Goal: Task Accomplishment & Management: Manage account settings

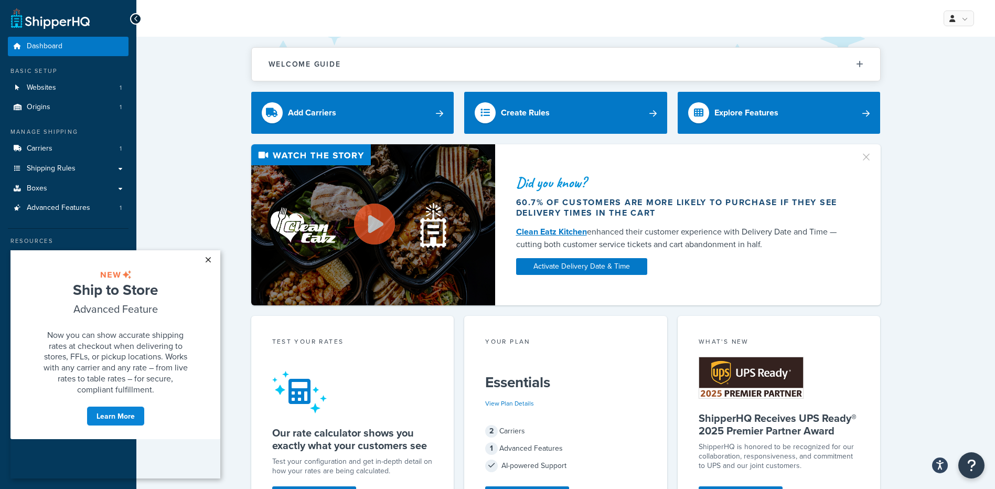
drag, startPoint x: 207, startPoint y: 263, endPoint x: 200, endPoint y: 263, distance: 6.8
click at [207, 263] on link "×" at bounding box center [208, 259] width 18 height 19
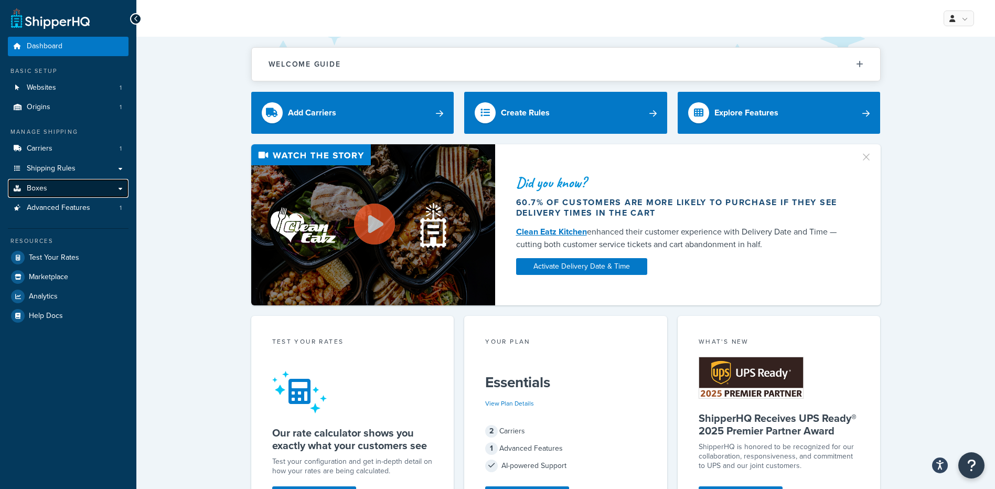
click at [64, 188] on link "Boxes" at bounding box center [68, 188] width 121 height 19
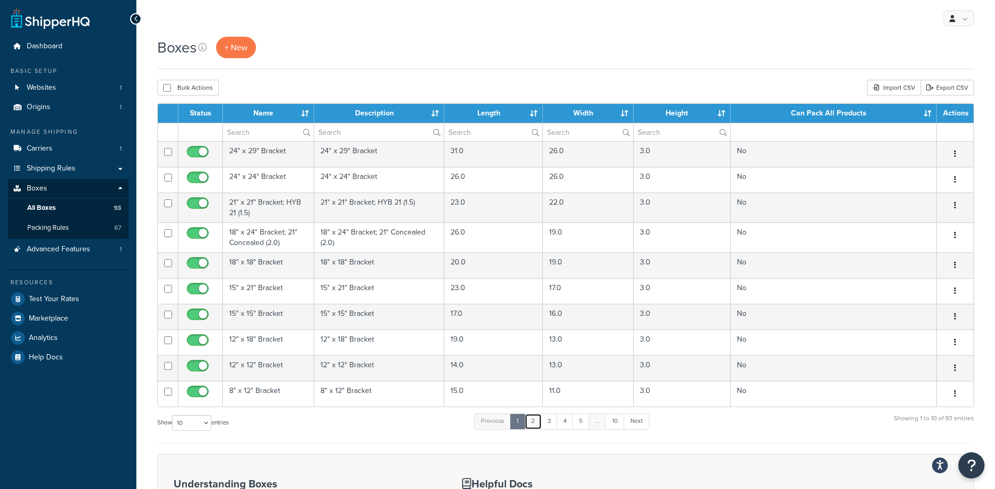
click at [537, 424] on link "2" at bounding box center [532, 421] width 17 height 16
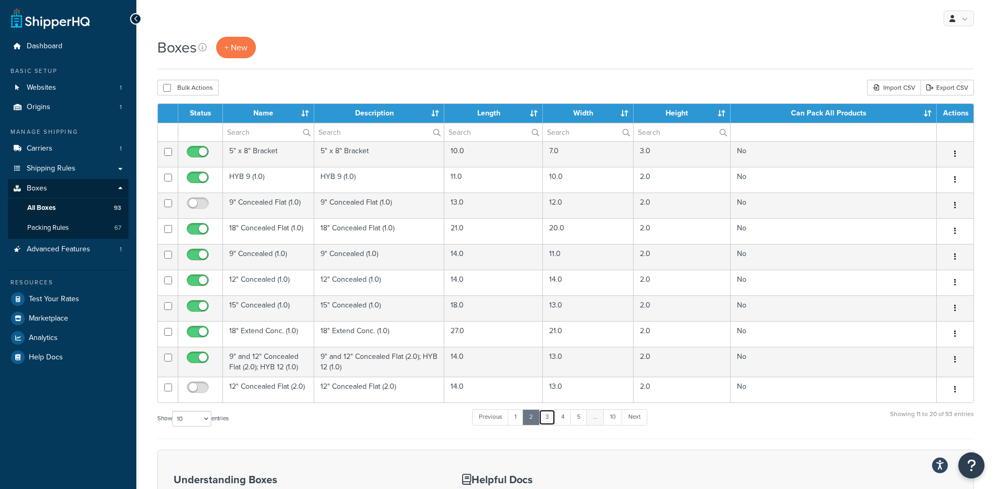
click at [546, 423] on link "3" at bounding box center [547, 417] width 17 height 16
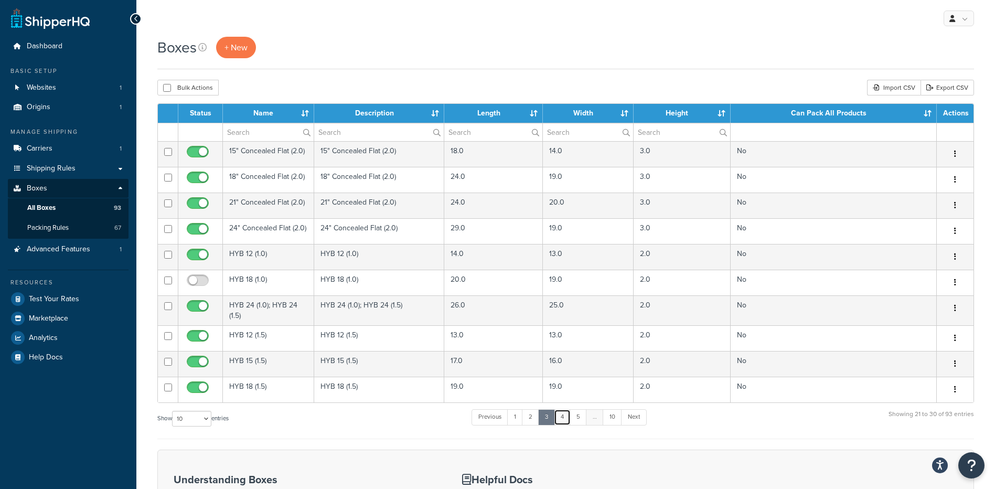
click at [564, 421] on link "4" at bounding box center [562, 417] width 17 height 16
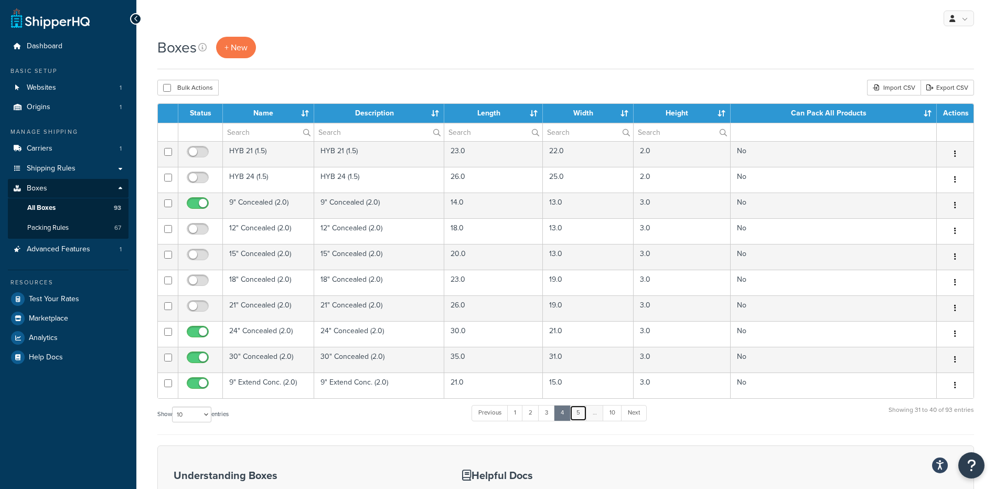
click at [582, 418] on link "5" at bounding box center [577, 413] width 17 height 16
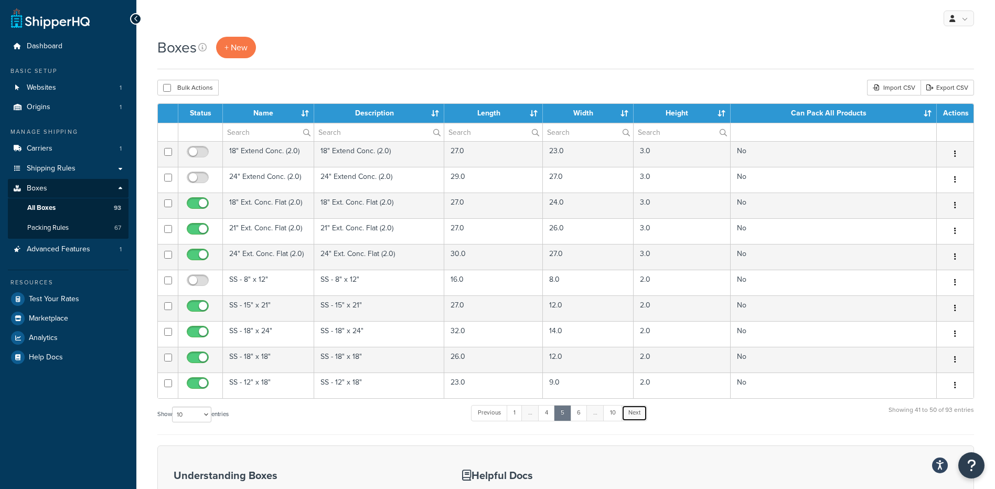
click at [640, 416] on link "Next" at bounding box center [634, 413] width 26 height 16
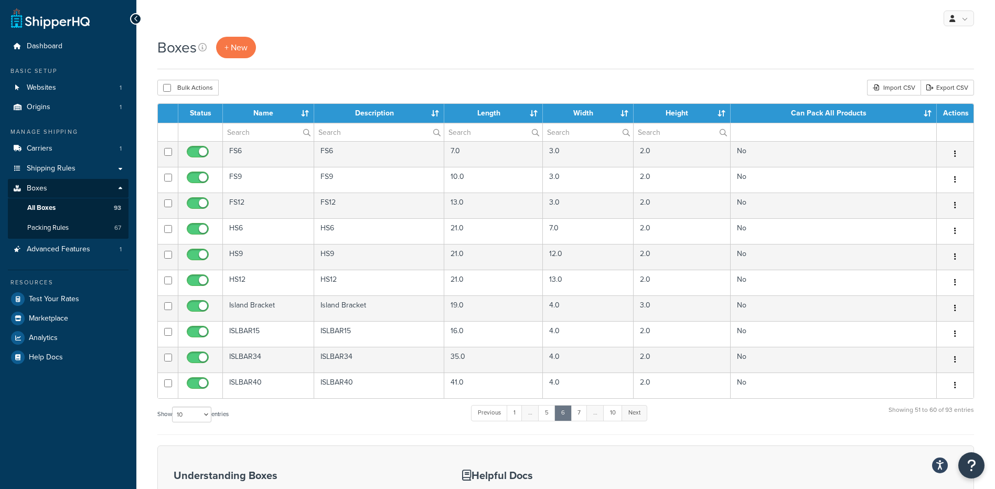
click at [638, 416] on link "Next" at bounding box center [634, 413] width 26 height 16
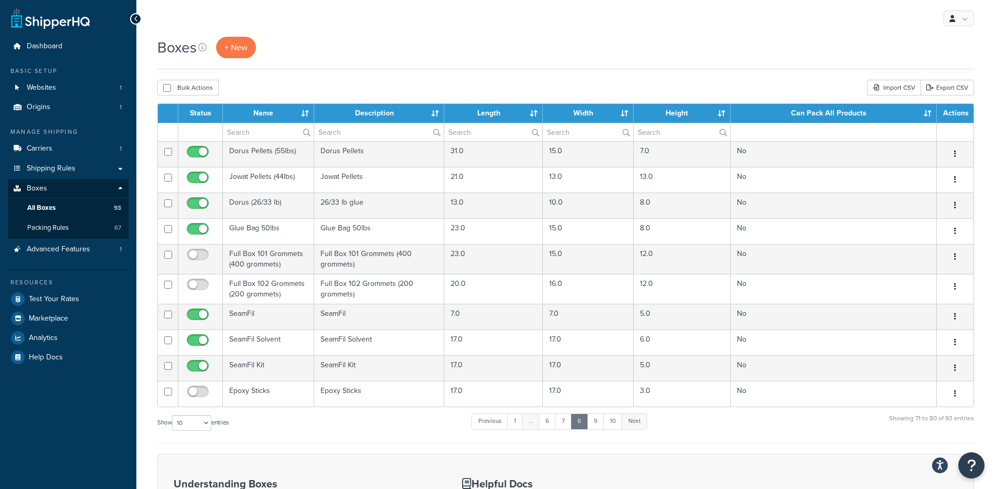
click at [637, 425] on link "Next" at bounding box center [634, 421] width 26 height 16
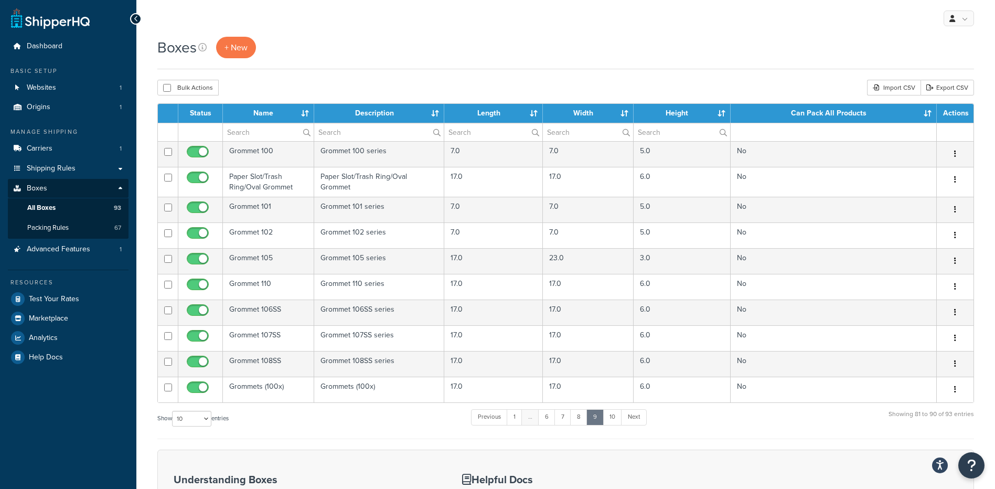
click at [637, 425] on ul "Previous 1 … 6 7 8 9 10 Next" at bounding box center [558, 419] width 175 height 20
click at [639, 420] on link "Next" at bounding box center [634, 417] width 26 height 16
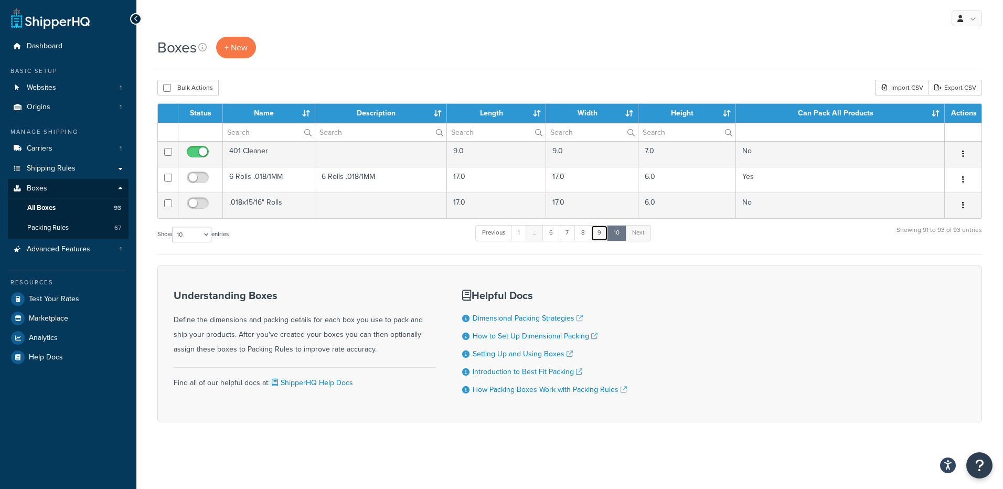
click at [598, 231] on link "9" at bounding box center [598, 233] width 17 height 16
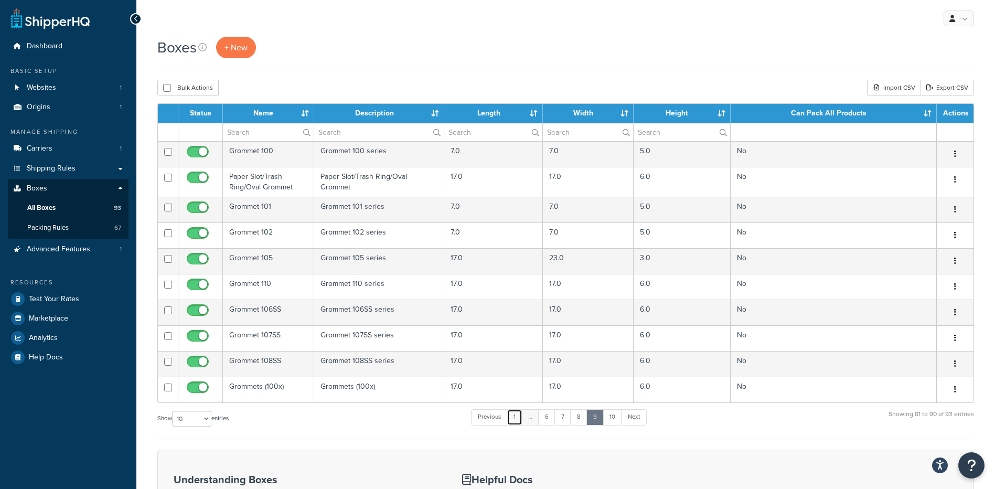
click at [519, 419] on link "1" at bounding box center [515, 417] width 16 height 16
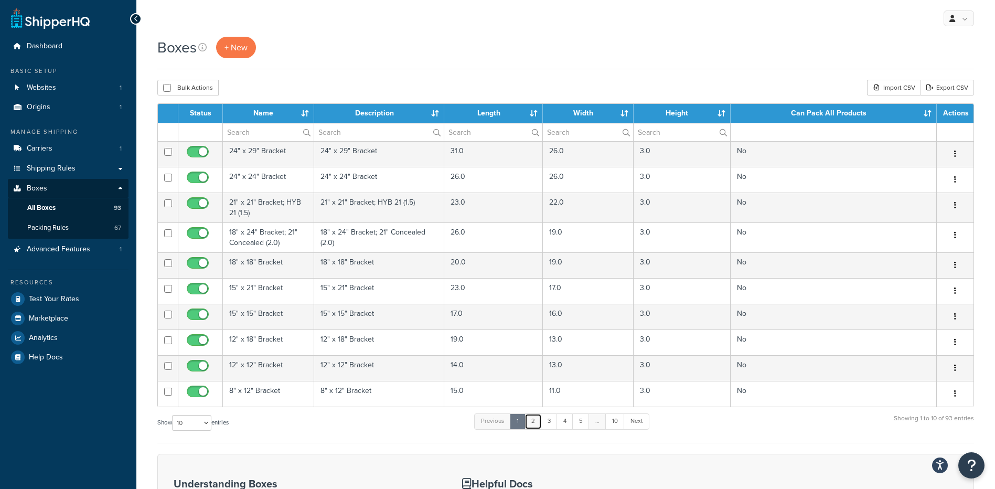
click at [532, 418] on link "2" at bounding box center [532, 421] width 17 height 16
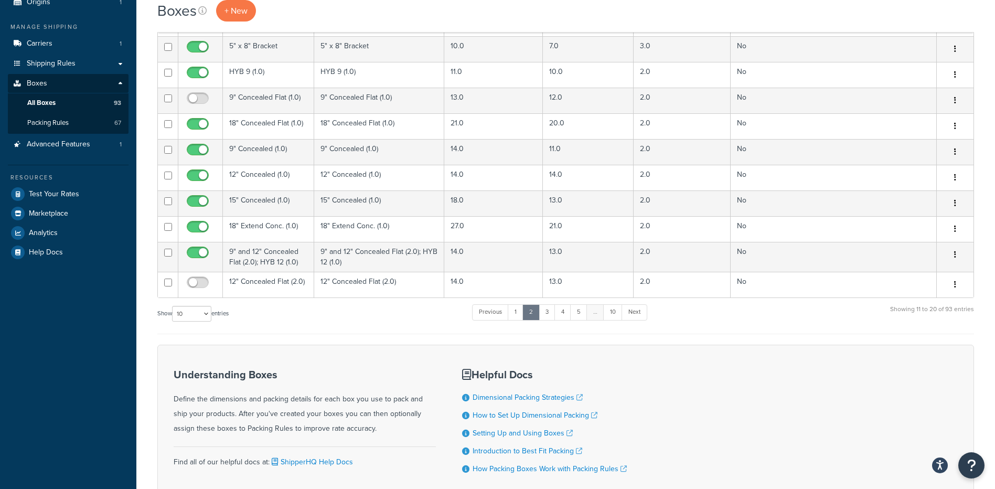
scroll to position [52, 0]
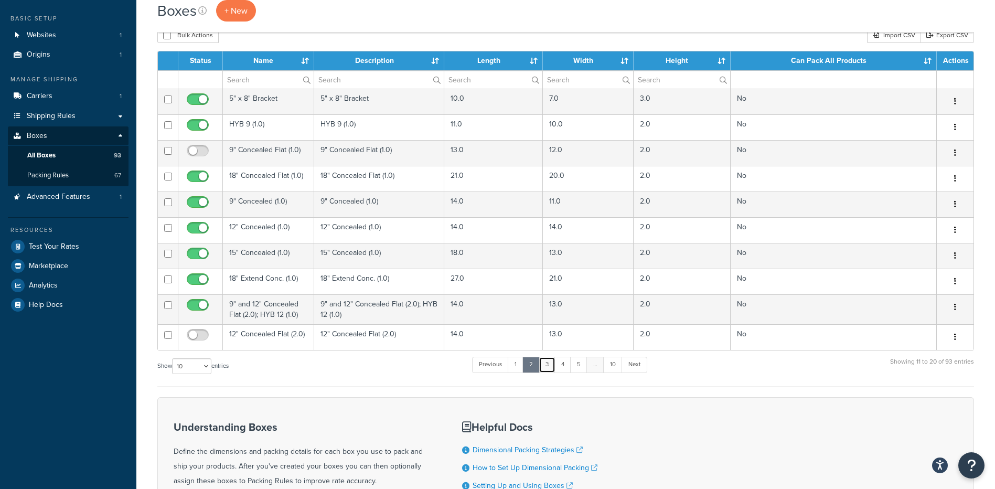
click at [552, 368] on link "3" at bounding box center [547, 365] width 17 height 16
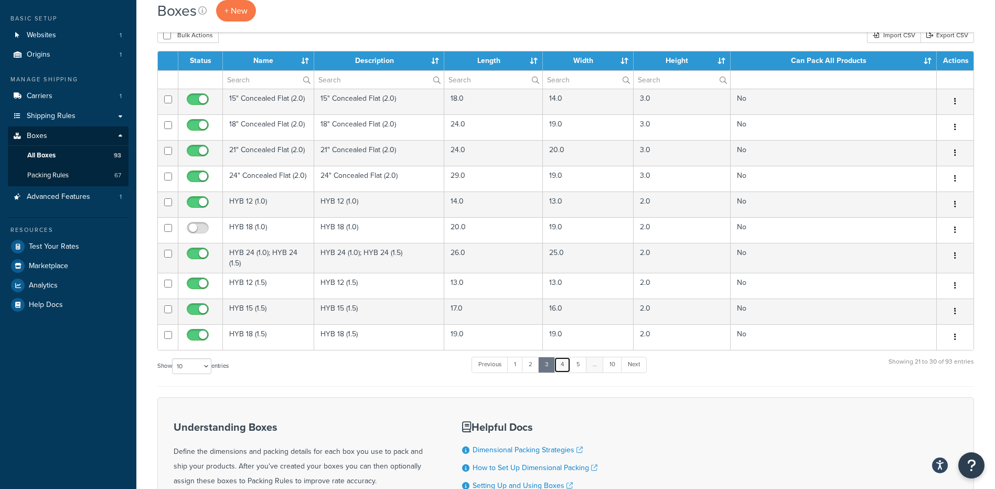
click at [565, 362] on link "4" at bounding box center [562, 365] width 17 height 16
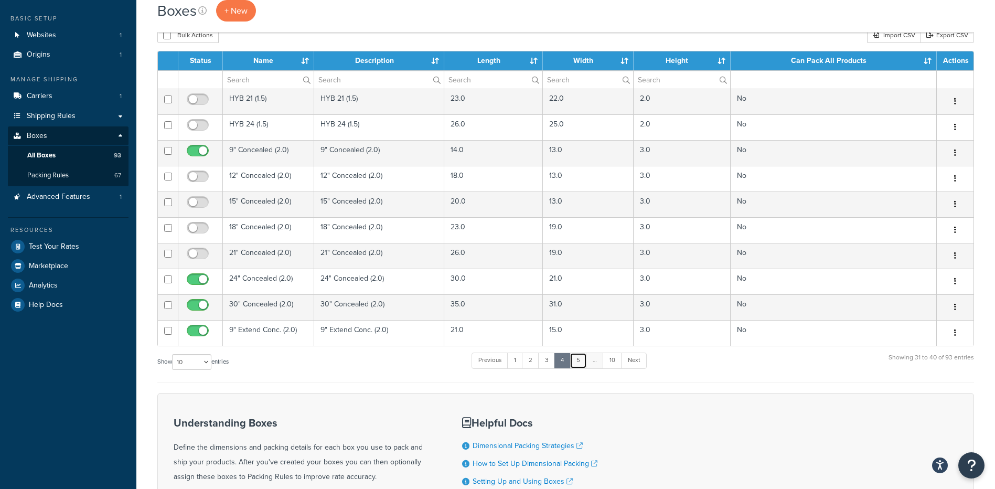
click at [581, 364] on link "5" at bounding box center [577, 360] width 17 height 16
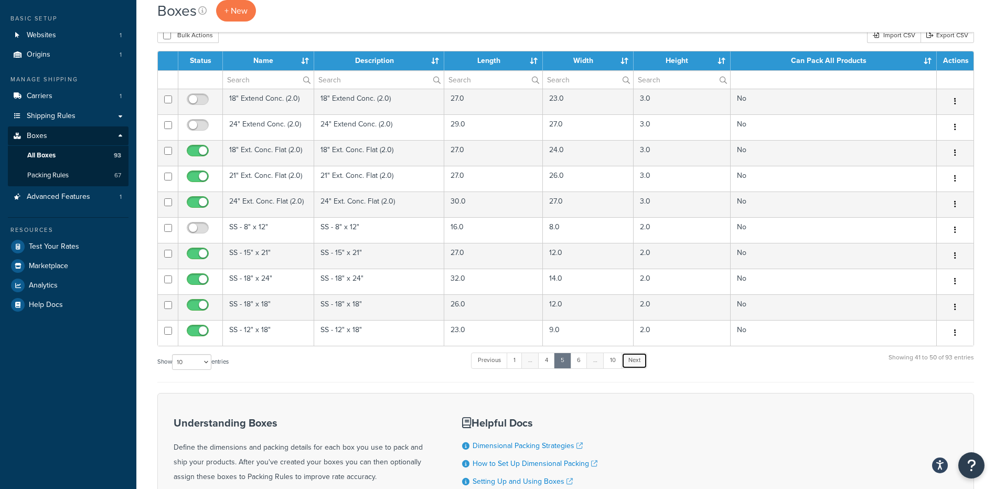
click at [633, 362] on link "Next" at bounding box center [634, 360] width 26 height 16
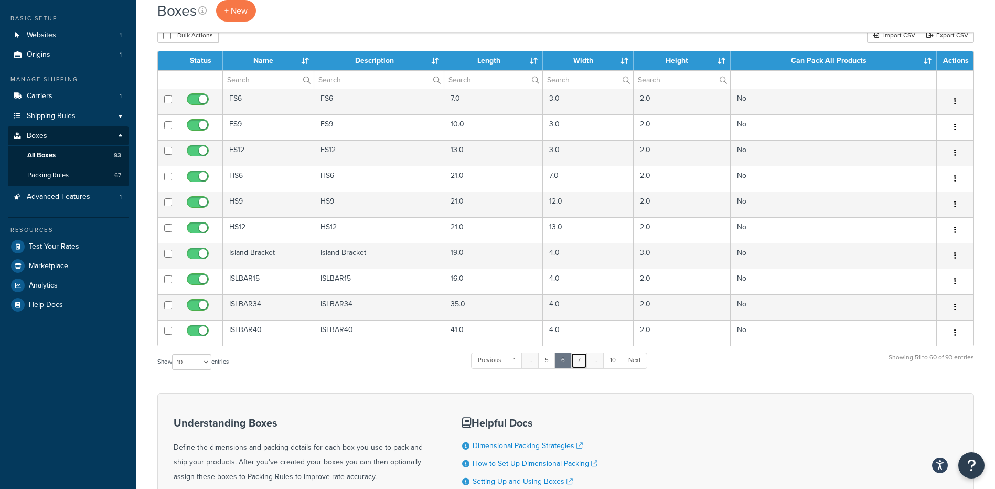
click at [582, 364] on link "7" at bounding box center [579, 360] width 17 height 16
click at [581, 362] on link "8" at bounding box center [579, 360] width 17 height 16
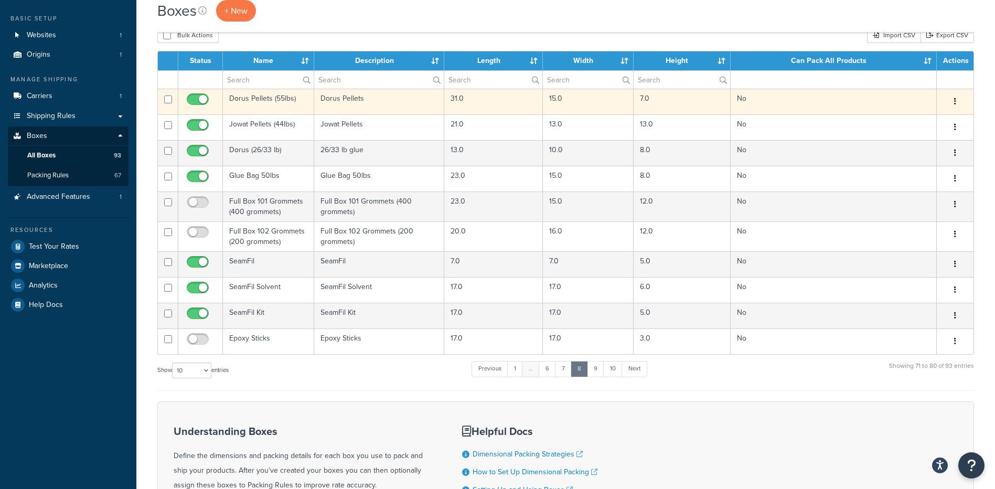
click at [339, 96] on td "Dorus Pellets" at bounding box center [379, 102] width 131 height 26
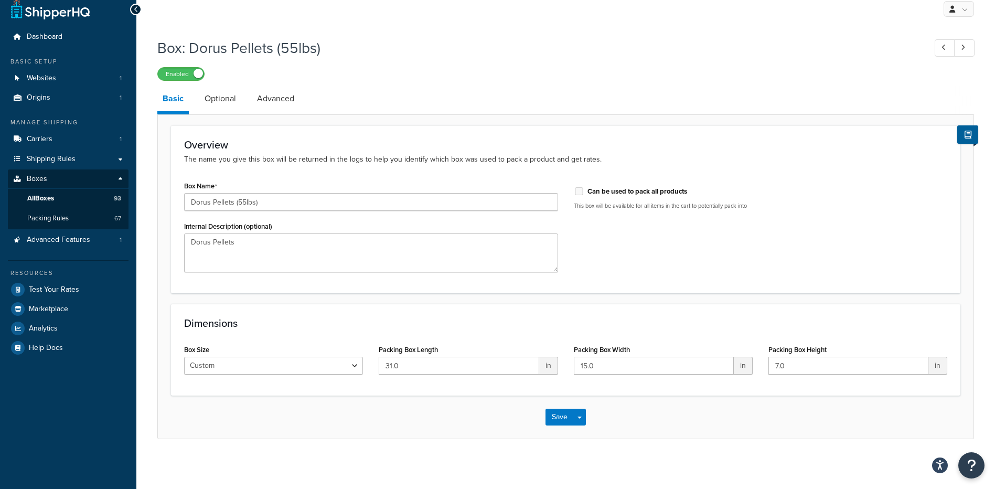
scroll to position [12, 0]
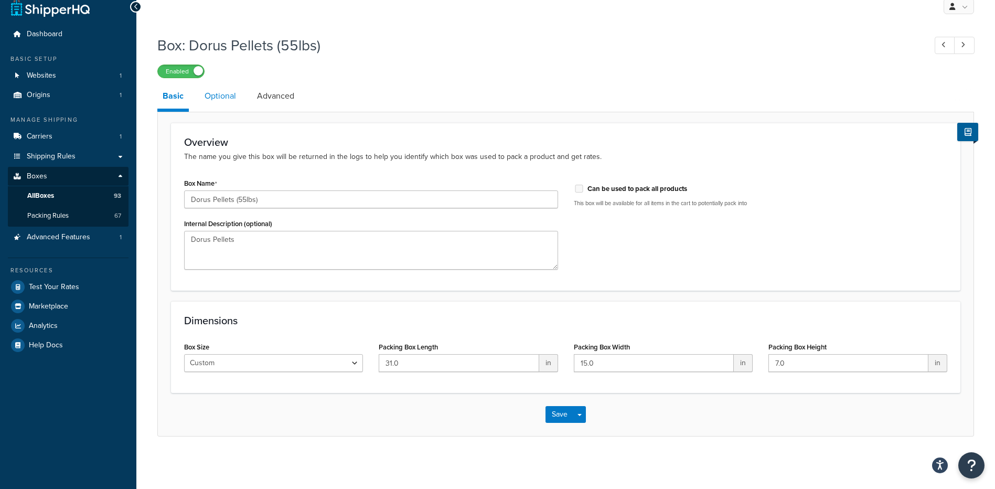
click at [231, 99] on link "Optional" at bounding box center [220, 95] width 42 height 25
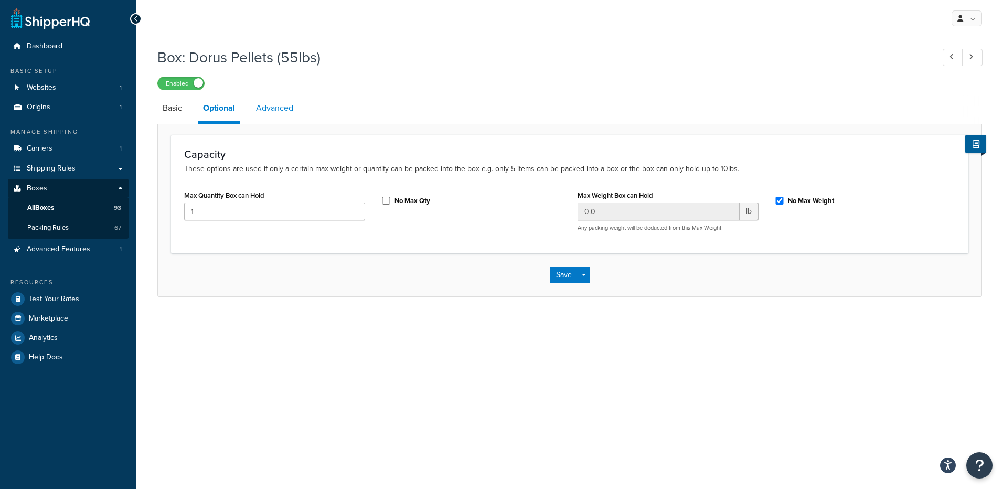
click at [285, 110] on link "Advanced" at bounding box center [275, 107] width 48 height 25
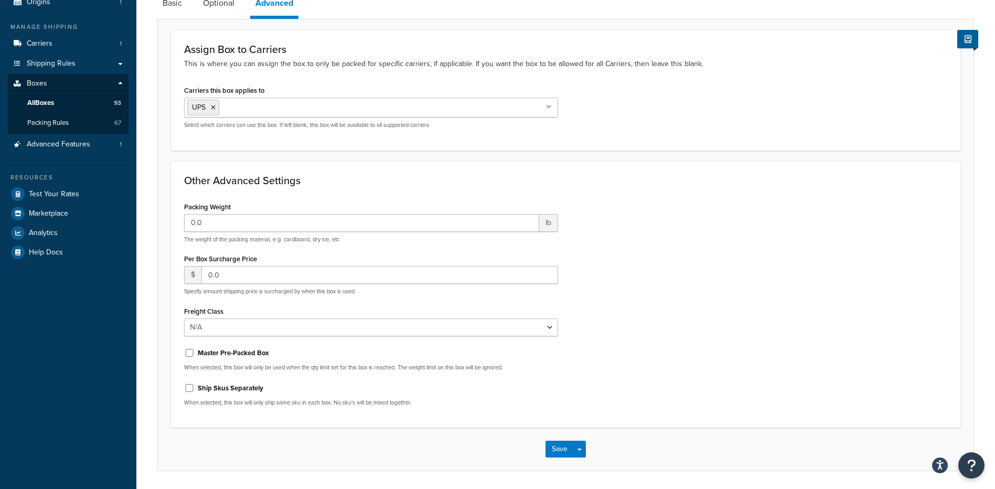
scroll to position [52, 0]
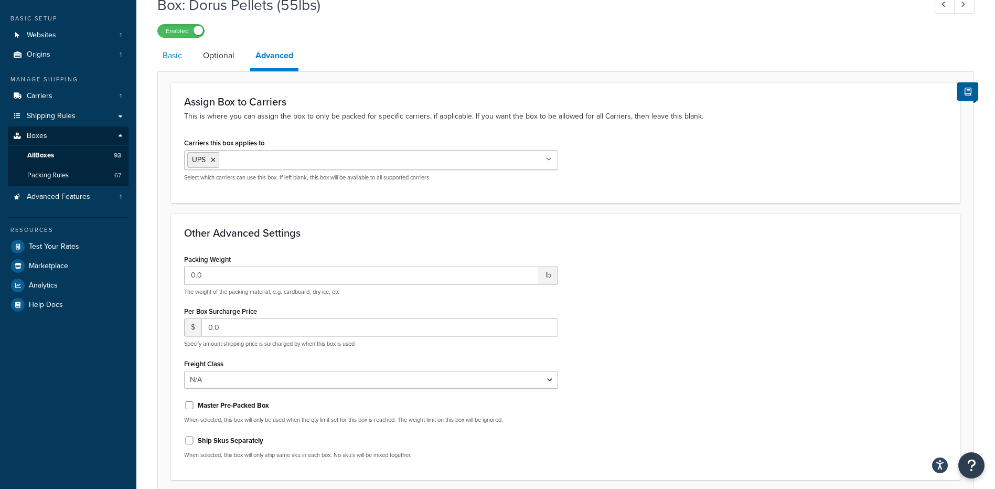
click at [178, 58] on link "Basic" at bounding box center [172, 55] width 30 height 25
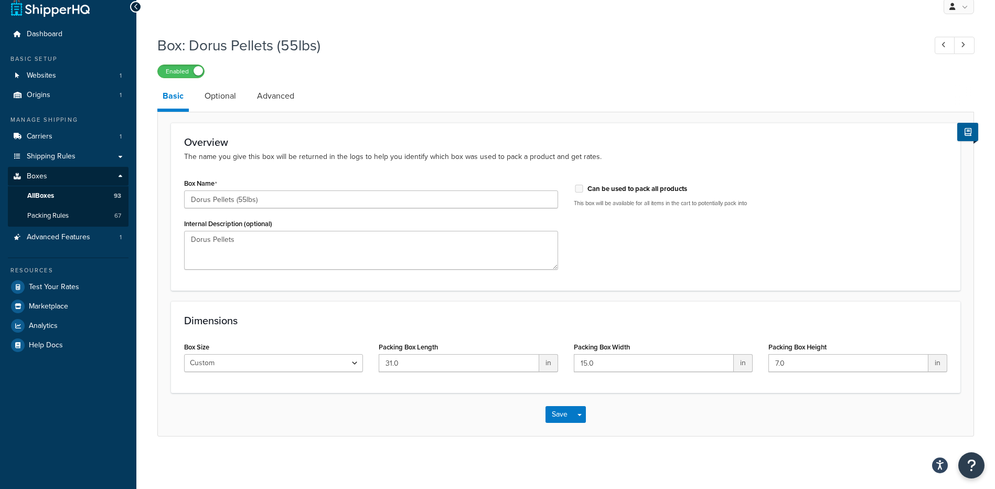
scroll to position [12, 0]
click at [423, 363] on input "31.0" at bounding box center [459, 363] width 160 height 18
click at [393, 364] on input "31.0" at bounding box center [459, 363] width 160 height 18
type input "32.0"
click at [562, 414] on button "Save" at bounding box center [559, 414] width 28 height 17
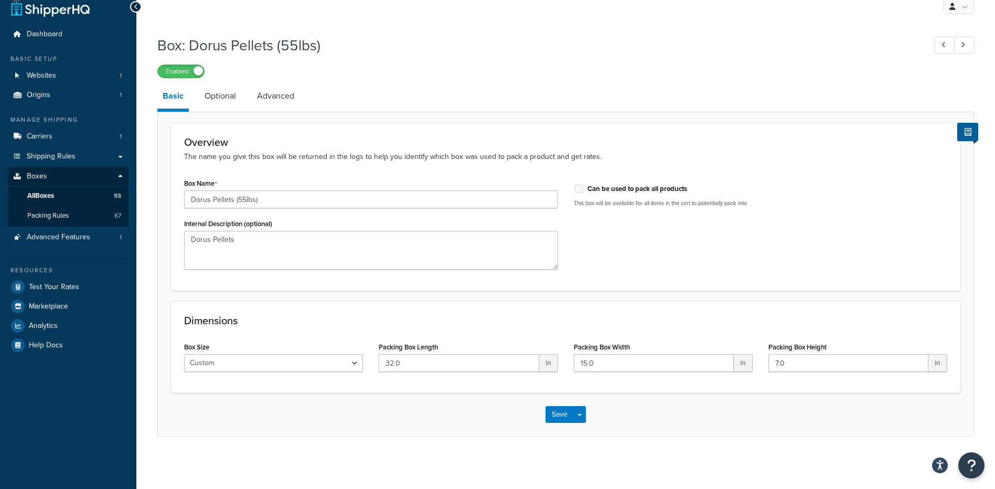
scroll to position [0, 0]
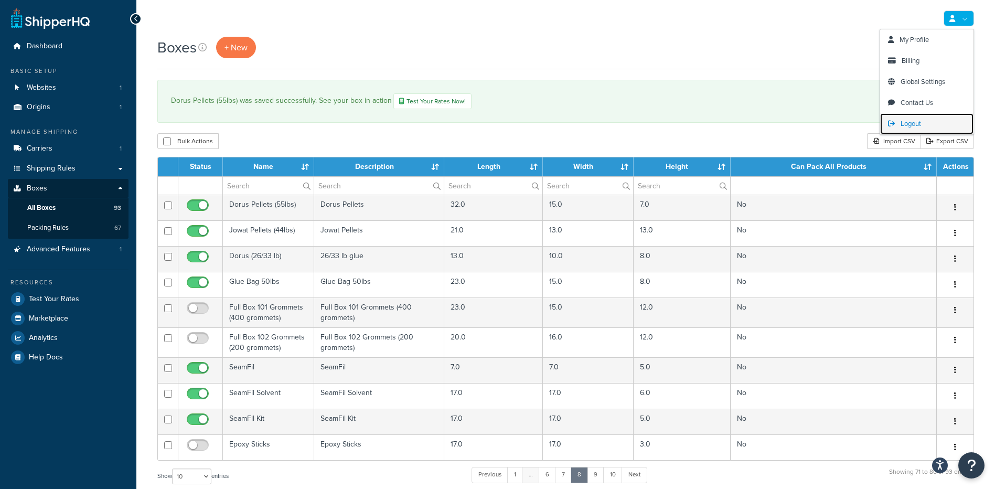
click at [920, 125] on span "Logout" at bounding box center [910, 124] width 20 height 10
